Goal: Task Accomplishment & Management: Use online tool/utility

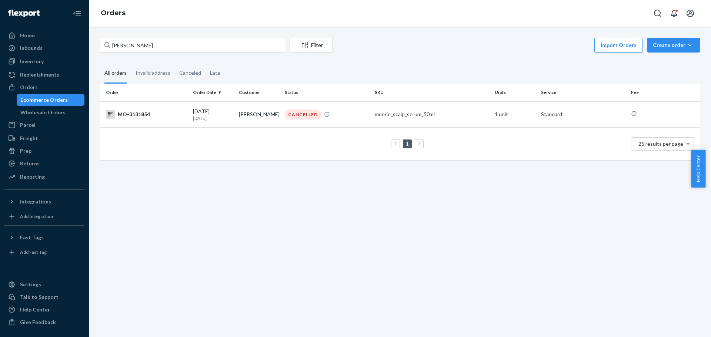
click at [131, 48] on input "[PERSON_NAME]" at bounding box center [192, 45] width 185 height 15
click at [132, 50] on input "[PERSON_NAME]" at bounding box center [192, 45] width 185 height 15
click at [136, 54] on div "[PERSON_NAME] Filter Import Orders Create order Ecommerce order Removal order" at bounding box center [400, 46] width 600 height 17
click at [135, 47] on input "[PERSON_NAME]" at bounding box center [192, 45] width 185 height 15
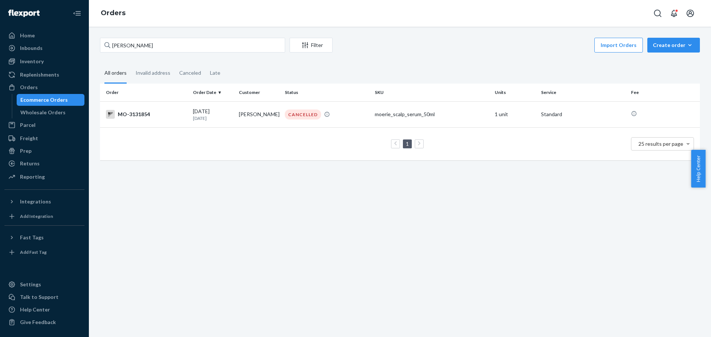
click at [135, 47] on input "[PERSON_NAME]" at bounding box center [192, 45] width 185 height 15
type input "3137530"
click at [143, 117] on div "MO-3137530" at bounding box center [146, 114] width 81 height 9
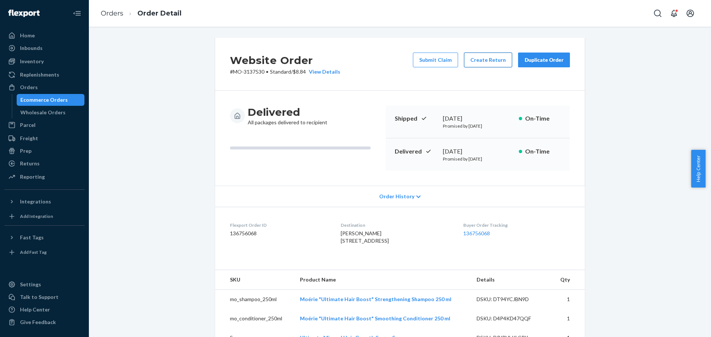
click at [498, 60] on button "Create Return" at bounding box center [488, 60] width 48 height 15
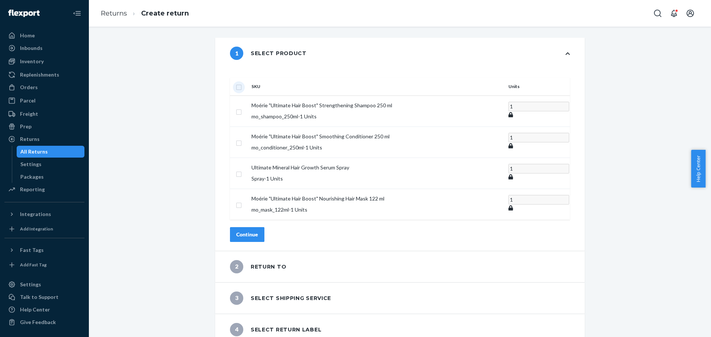
click at [242, 83] on input "checkbox" at bounding box center [239, 87] width 6 height 8
checkbox input "true"
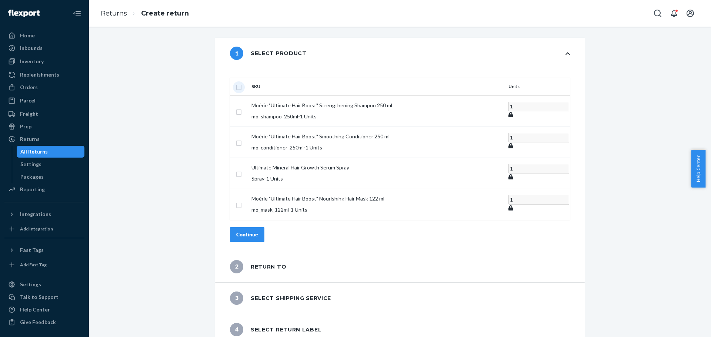
checkbox input "true"
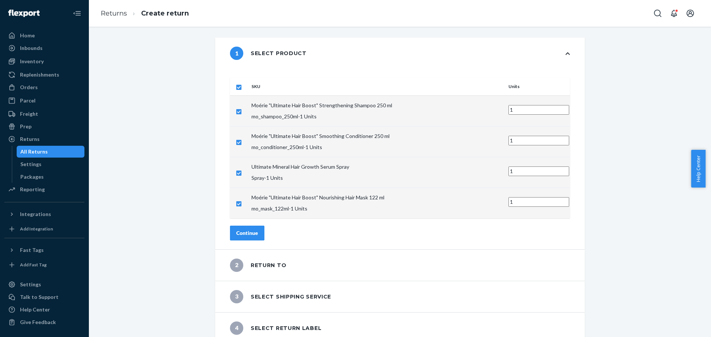
click at [258, 230] on div "Continue" at bounding box center [247, 233] width 22 height 7
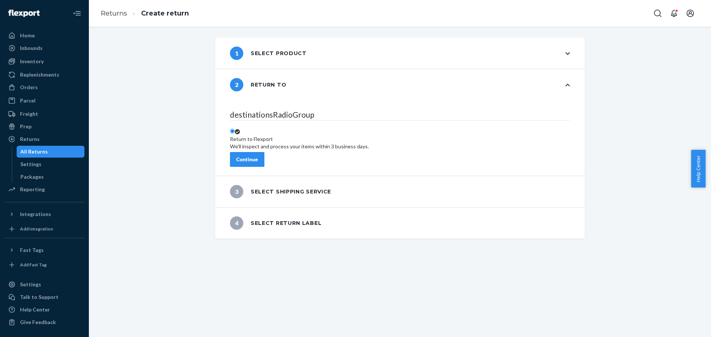
click at [258, 157] on div "Continue" at bounding box center [247, 159] width 22 height 7
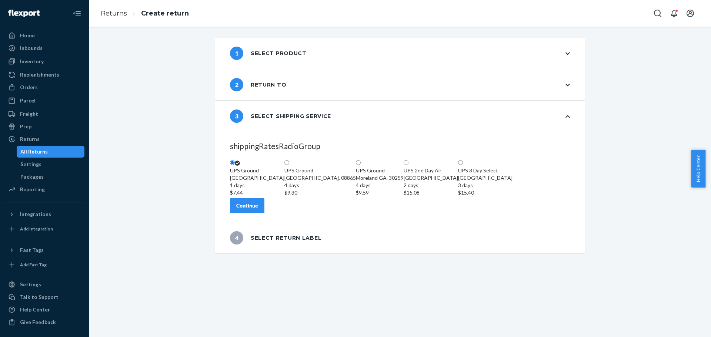
click at [264, 213] on button "Continue" at bounding box center [247, 205] width 34 height 15
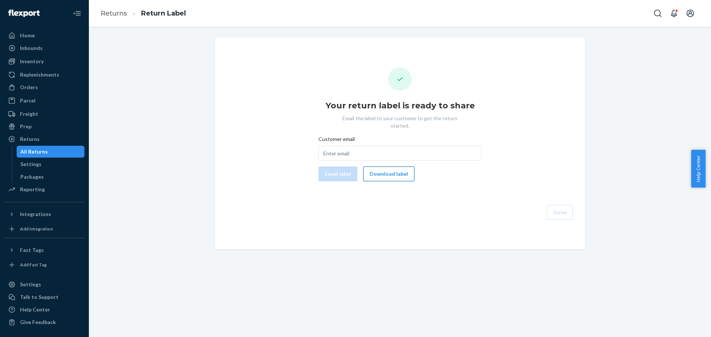
click at [382, 168] on button "Download label" at bounding box center [388, 174] width 51 height 15
